Goal: Task Accomplishment & Management: Manage account settings

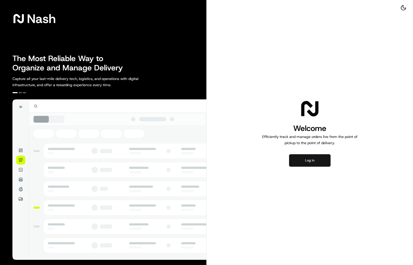
click at [312, 161] on button "Log in" at bounding box center [309, 160] width 41 height 12
